Goal: Task Accomplishment & Management: Complete application form

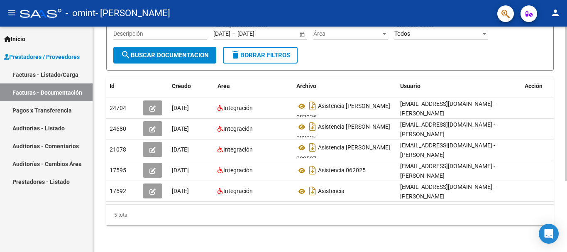
scroll to position [104, 0]
click at [567, 174] on div at bounding box center [566, 175] width 2 height 154
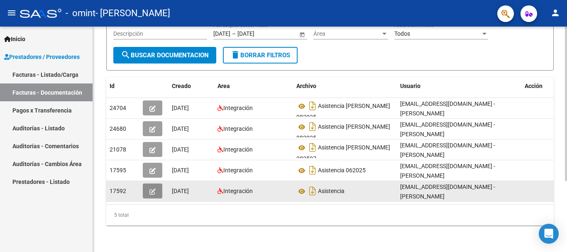
click at [151, 188] on icon "button" at bounding box center [152, 191] width 6 height 6
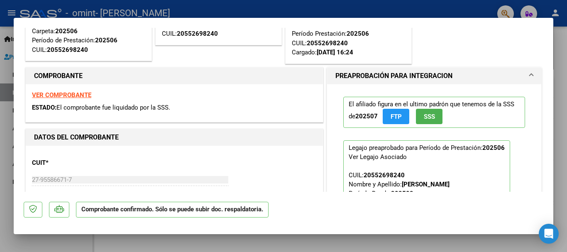
scroll to position [87, 0]
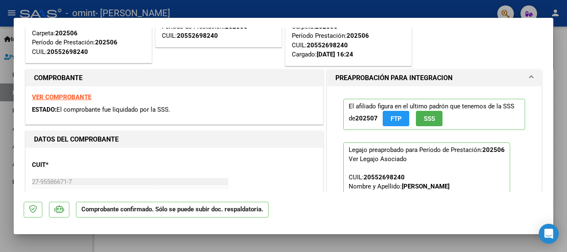
click at [55, 95] on strong "VER COMPROBANTE" at bounding box center [61, 96] width 59 height 7
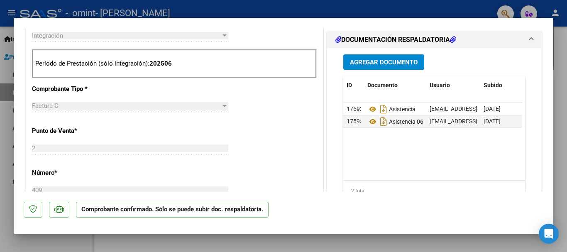
scroll to position [0, 0]
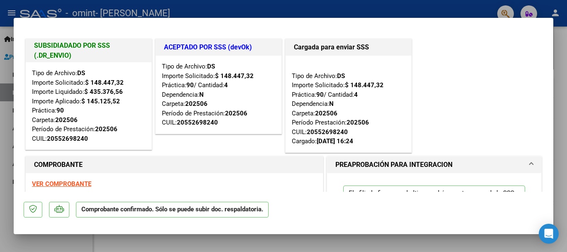
drag, startPoint x: 567, startPoint y: 76, endPoint x: 562, endPoint y: 82, distance: 7.7
click at [562, 82] on div at bounding box center [283, 126] width 567 height 252
type input "$ 0,00"
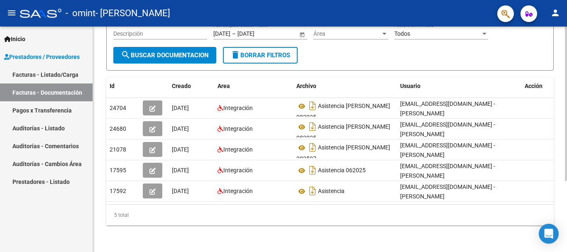
click at [562, 82] on div "PRESTADORES -> Comprobantes - Documentación Respaldatoria cloud_download Export…" at bounding box center [330, 90] width 474 height 322
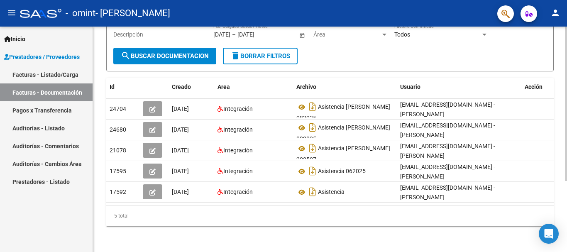
scroll to position [103, 0]
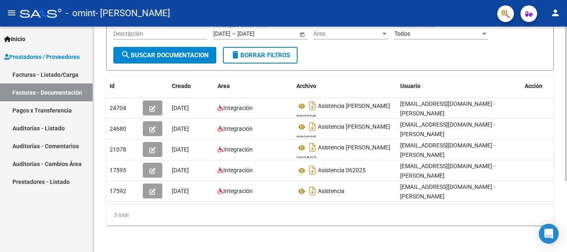
click at [541, 124] on div "PRESTADORES -> Comprobantes - Documentación Respaldatoria cloud_download Export…" at bounding box center [331, 90] width 476 height 322
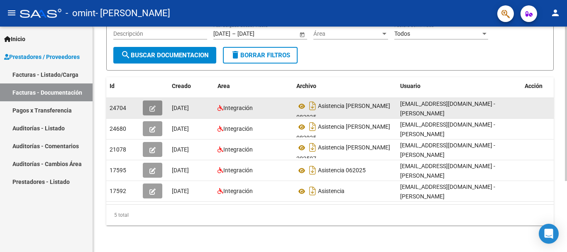
click at [151, 105] on icon "button" at bounding box center [152, 108] width 6 height 6
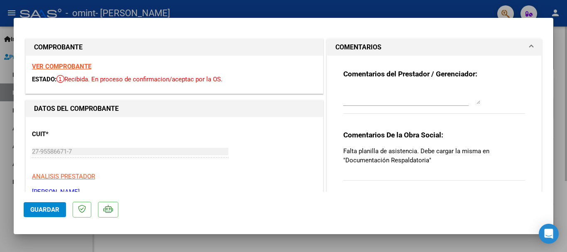
click at [151, 103] on div "DATOS DEL COMPROBANTE" at bounding box center [174, 108] width 297 height 17
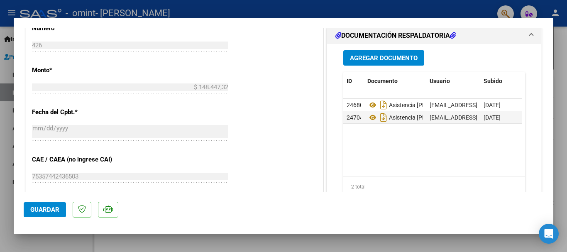
scroll to position [272, 0]
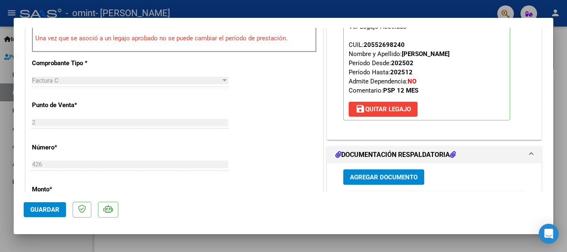
click at [563, 58] on div at bounding box center [283, 126] width 567 height 252
type input "$ 0,00"
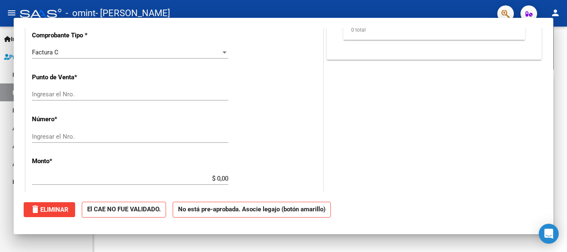
scroll to position [266, 0]
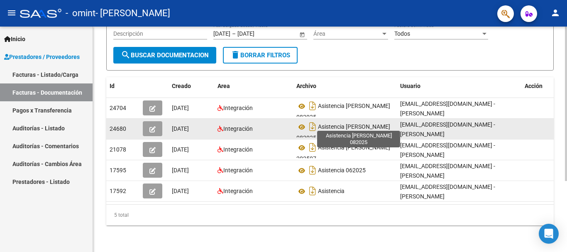
click at [339, 125] on span "Asistencia [PERSON_NAME] 082025" at bounding box center [343, 133] width 94 height 18
click at [155, 126] on icon "button" at bounding box center [152, 129] width 6 height 6
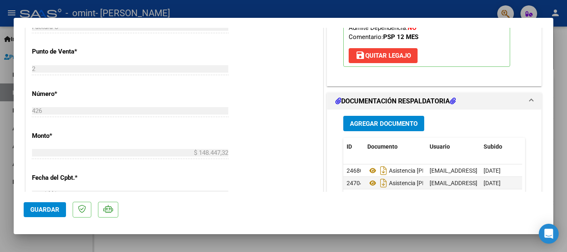
scroll to position [356, 0]
